Goal: Navigation & Orientation: Find specific page/section

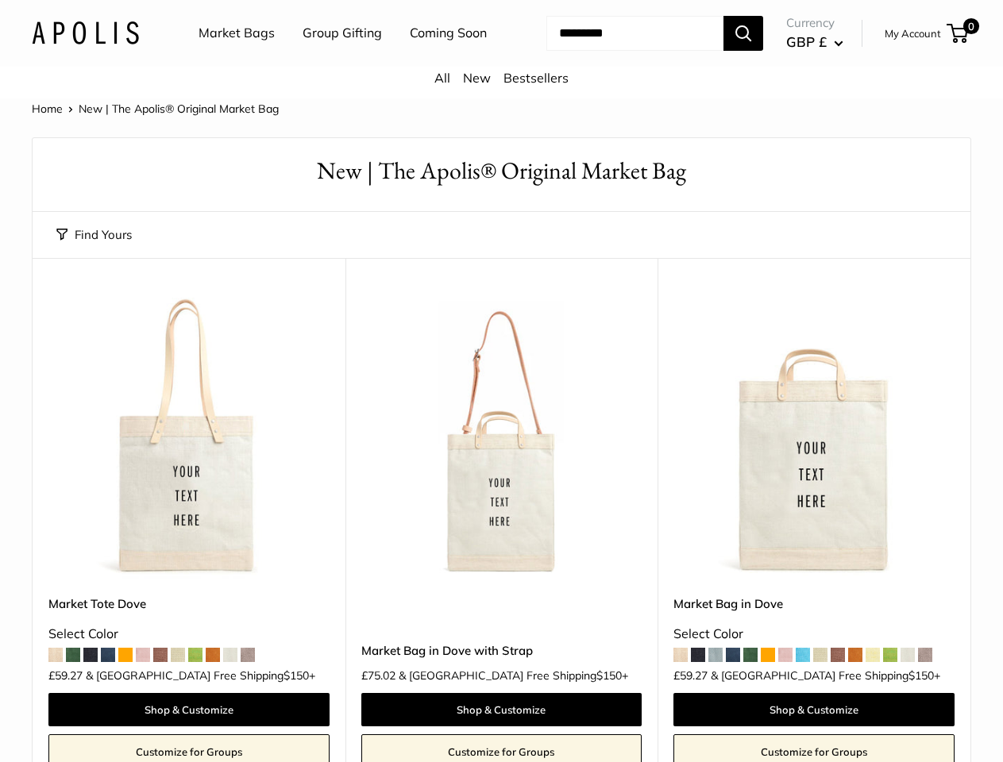
click at [501, 59] on nav "Market Bags Group Gifting Coming Soon" at bounding box center [357, 33] width 380 height 51
click at [338, 59] on ul "Market Bags Group Gifting Coming Soon" at bounding box center [357, 33] width 316 height 51
click at [616, 51] on input "Search..." at bounding box center [634, 33] width 177 height 35
